Goal: Information Seeking & Learning: Understand process/instructions

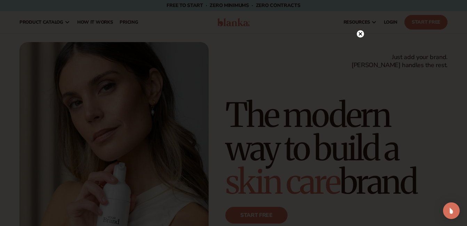
click at [363, 35] on circle at bounding box center [360, 33] width 7 height 7
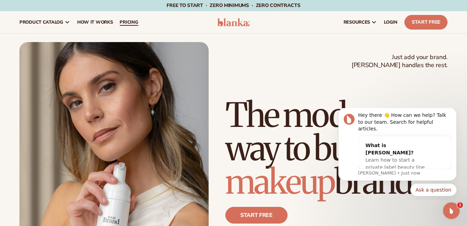
click at [129, 20] on span "pricing" at bounding box center [129, 22] width 18 height 6
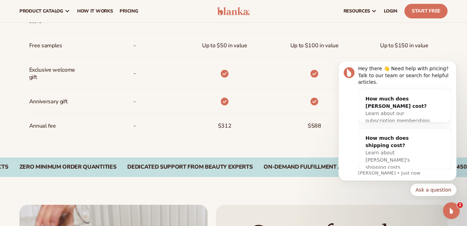
scroll to position [536, 0]
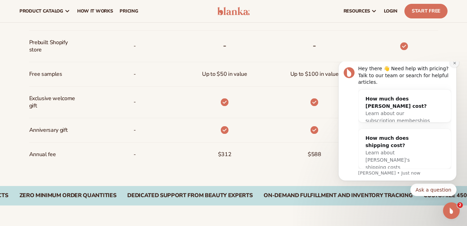
click at [457, 68] on button "Dismiss notification" at bounding box center [454, 62] width 9 height 9
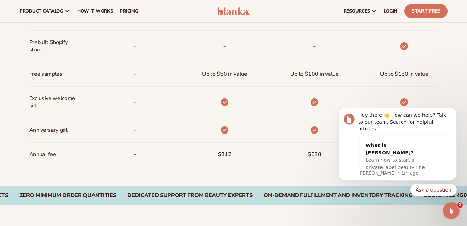
scroll to position [527, 0]
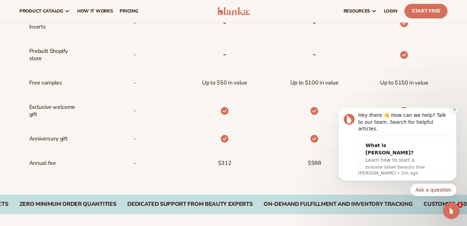
click at [454, 111] on icon "Dismiss notification" at bounding box center [455, 109] width 2 height 2
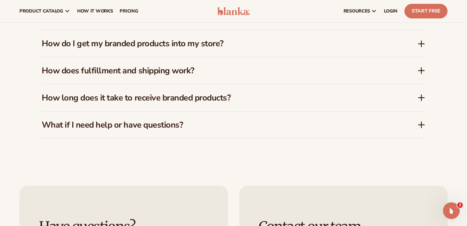
scroll to position [1121, 0]
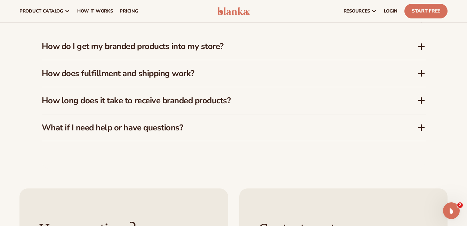
click at [416, 69] on div "How does fulfillment and shipping work?" at bounding box center [230, 74] width 376 height 10
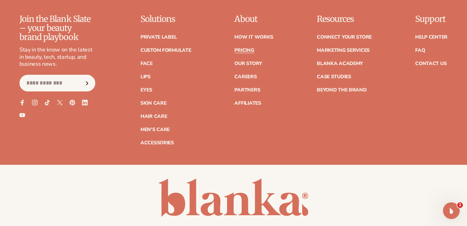
scroll to position [1485, 0]
